Goal: Task Accomplishment & Management: Complete application form

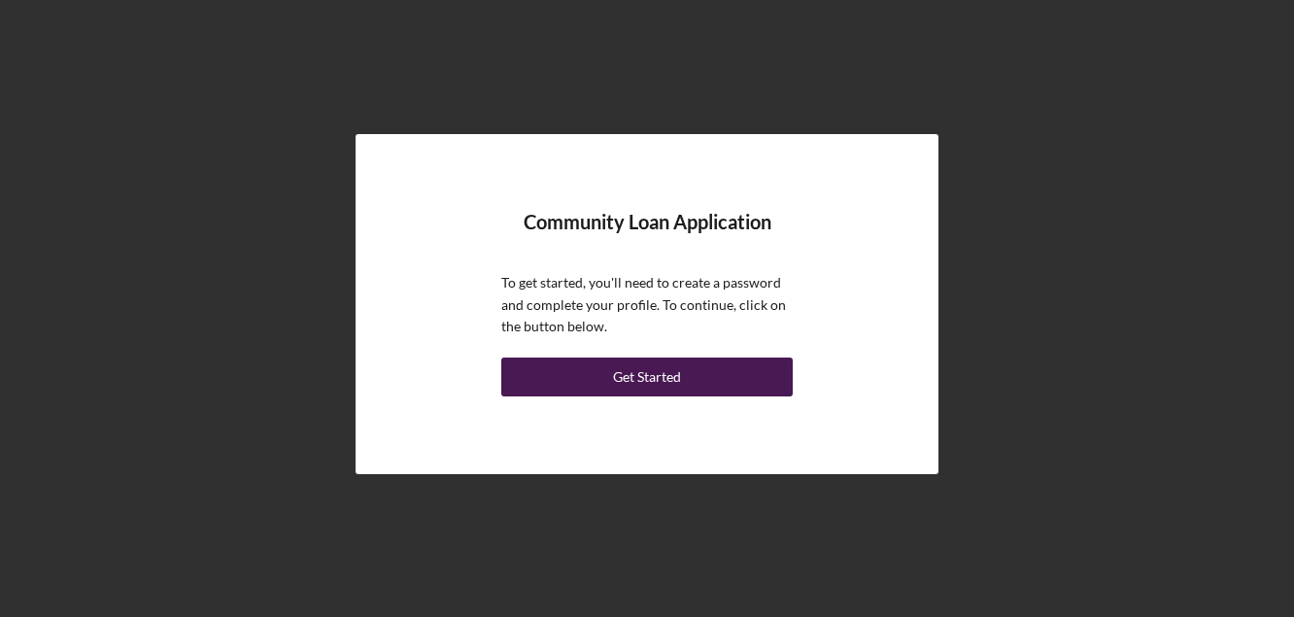
click at [647, 372] on div "Get Started" at bounding box center [647, 376] width 68 height 39
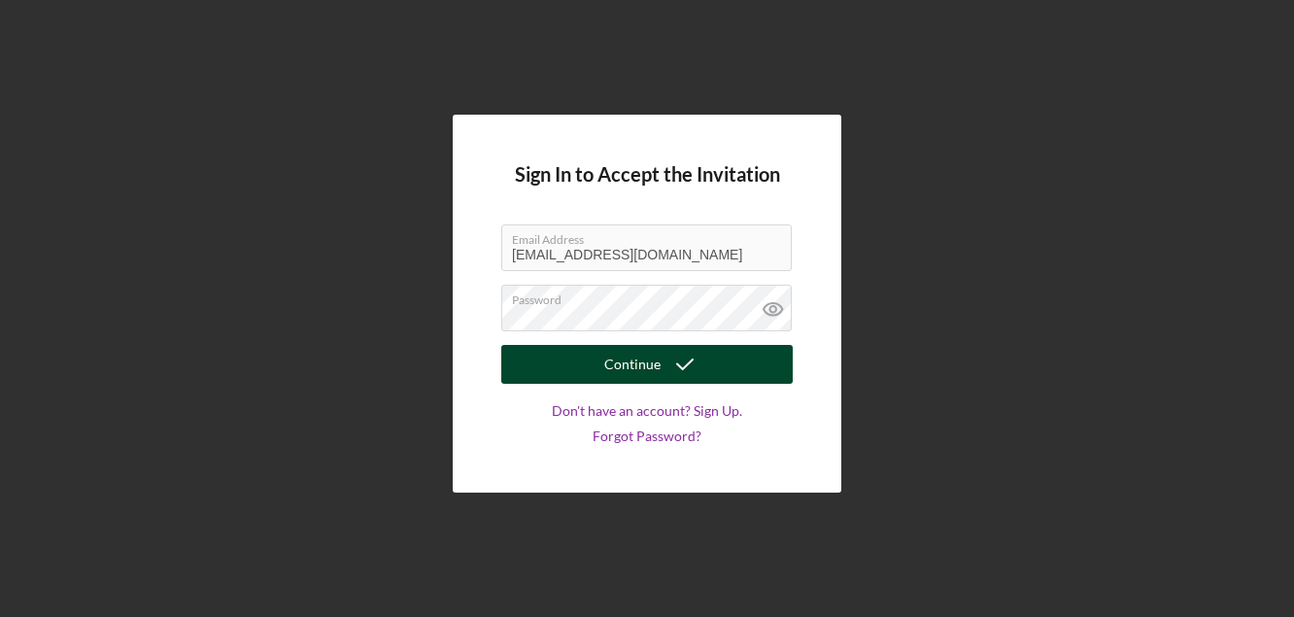
click at [657, 360] on div "Continue" at bounding box center [632, 364] width 56 height 39
